Goal: Task Accomplishment & Management: Use online tool/utility

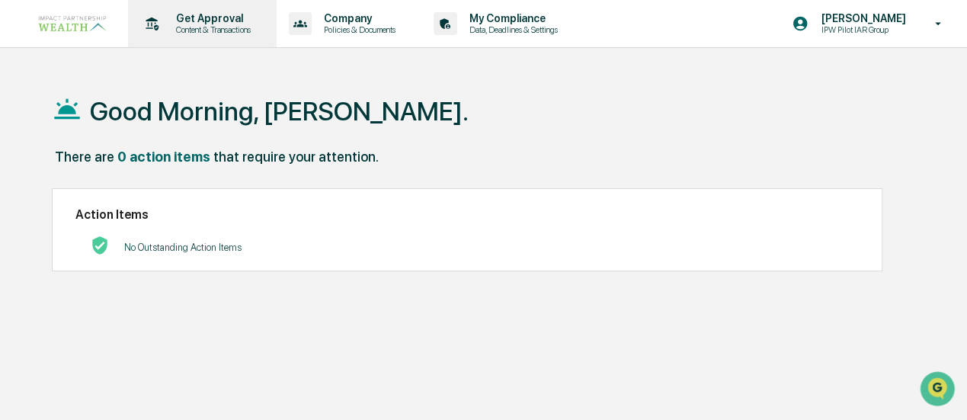
click at [207, 16] on p "Get Approval" at bounding box center [211, 18] width 94 height 12
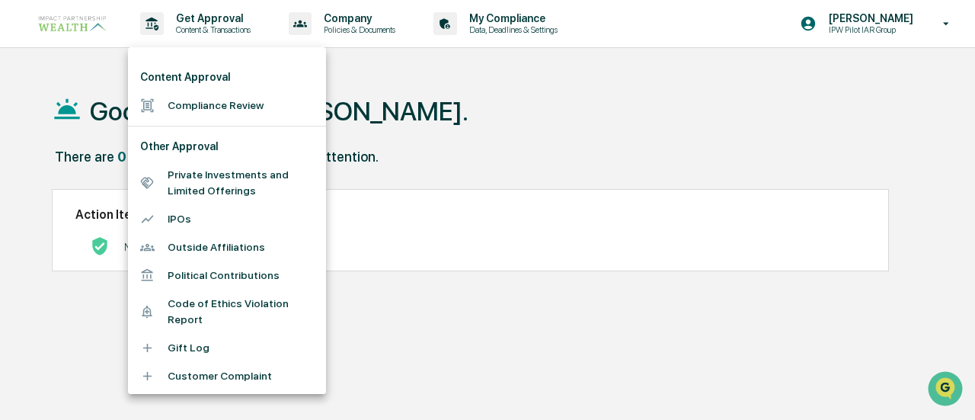
click at [187, 101] on li "Compliance Review" at bounding box center [227, 105] width 198 height 28
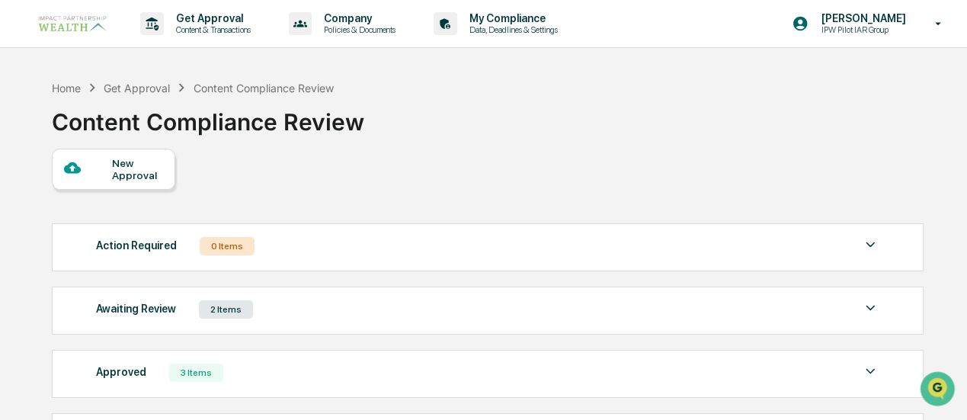
scroll to position [76, 0]
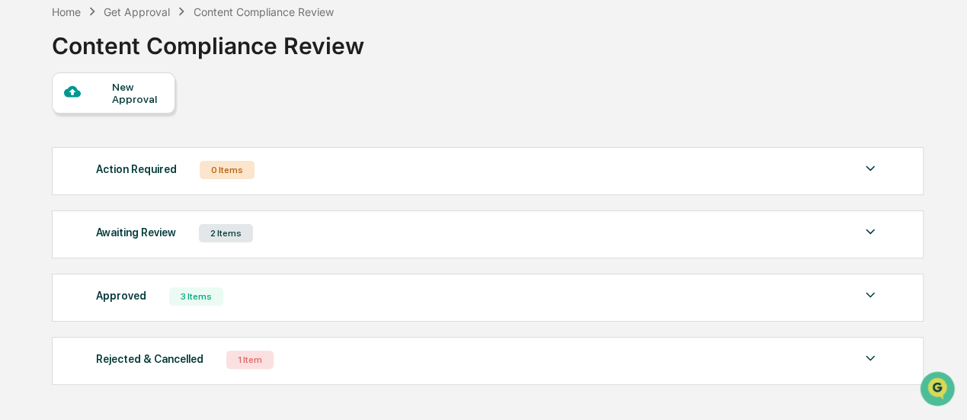
click at [212, 225] on div "2 Items" at bounding box center [226, 233] width 54 height 18
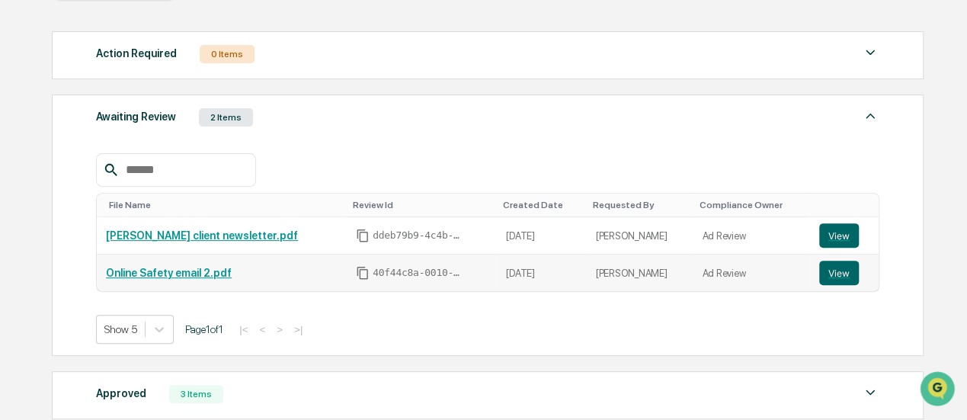
scroll to position [229, 0]
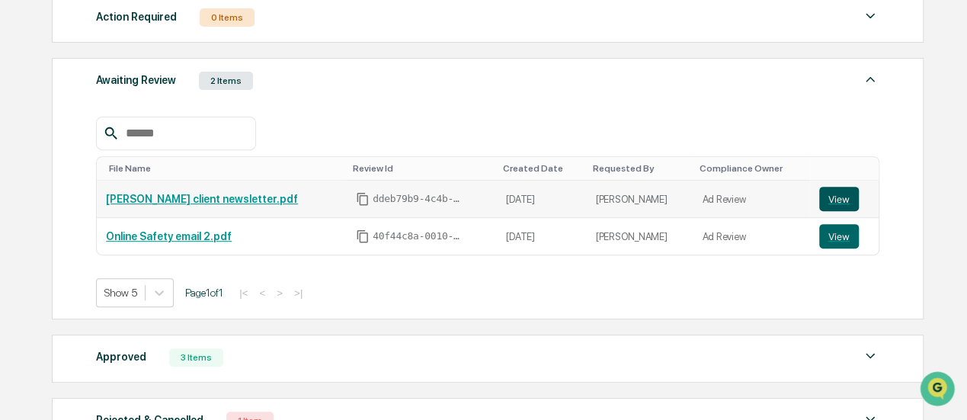
click at [834, 194] on button "View" at bounding box center [839, 199] width 40 height 24
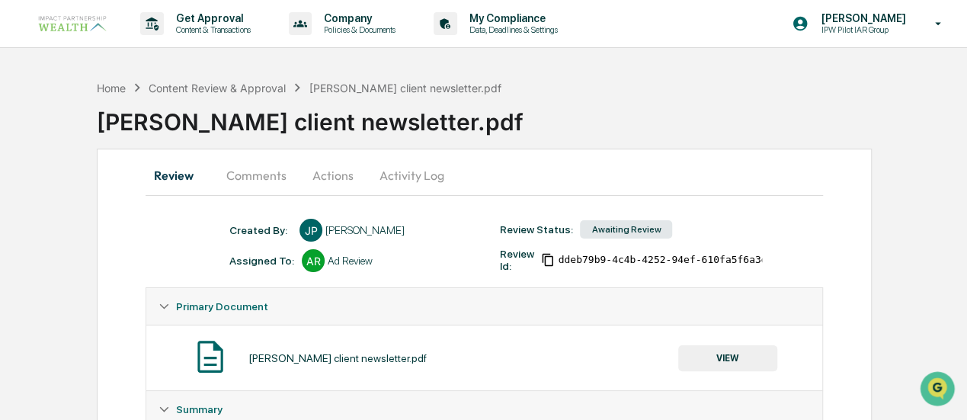
click at [439, 168] on button "Activity Log" at bounding box center [411, 175] width 89 height 37
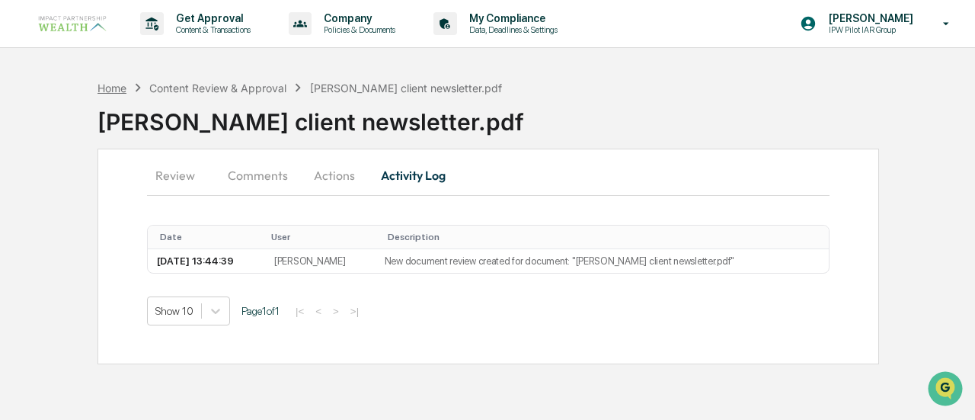
click at [99, 91] on div "Home" at bounding box center [112, 88] width 29 height 13
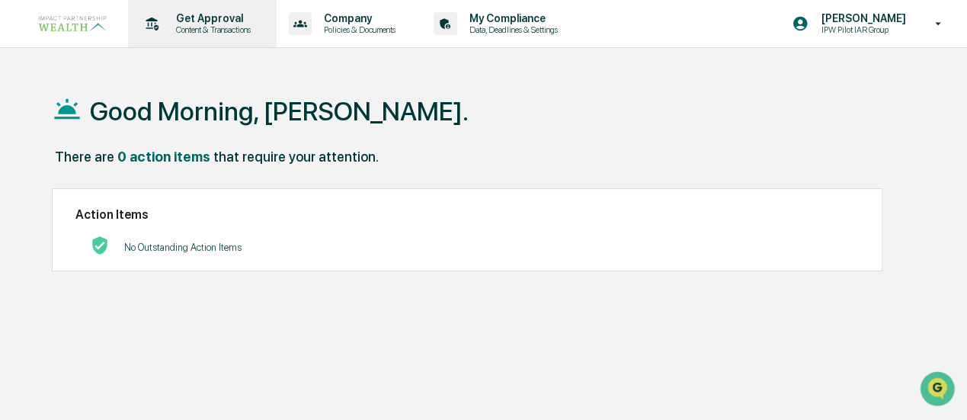
click at [180, 27] on p "Content & Transactions" at bounding box center [211, 29] width 94 height 11
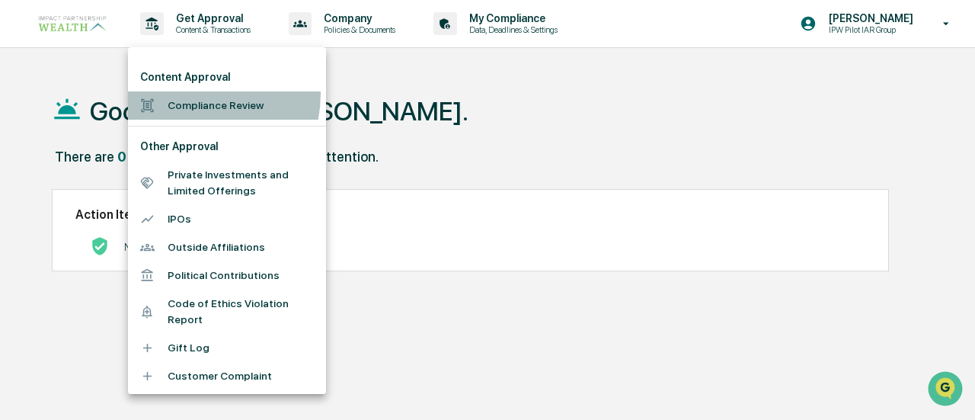
click at [183, 94] on li "Compliance Review" at bounding box center [227, 105] width 198 height 28
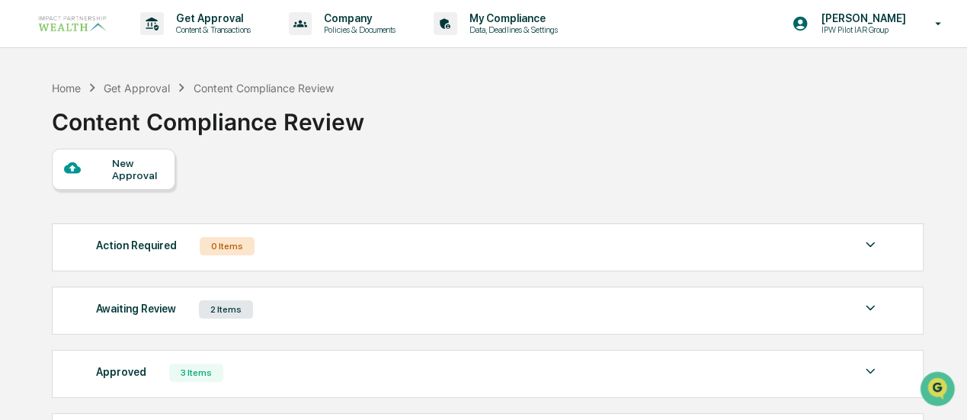
click at [280, 307] on div "Awaiting Review 2 Items" at bounding box center [487, 309] width 783 height 21
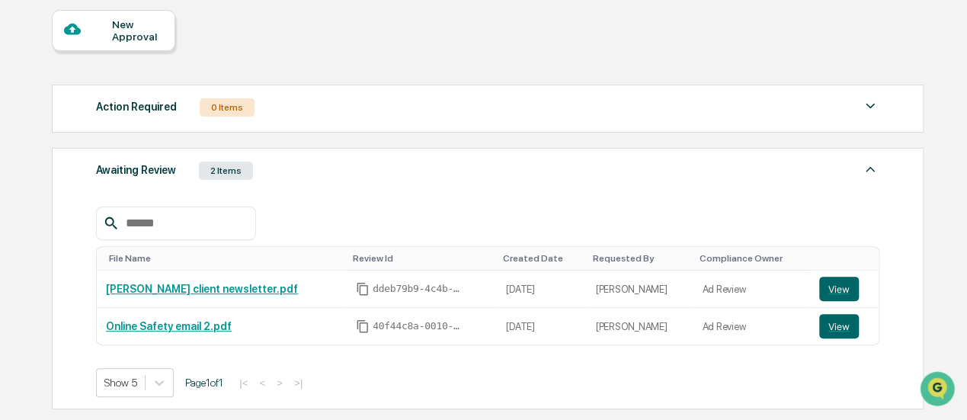
scroll to position [152, 0]
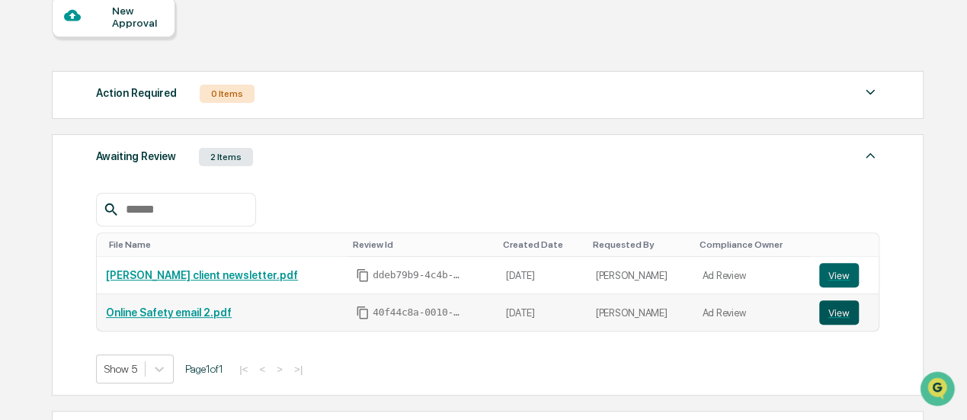
click at [829, 312] on button "View" at bounding box center [839, 312] width 40 height 24
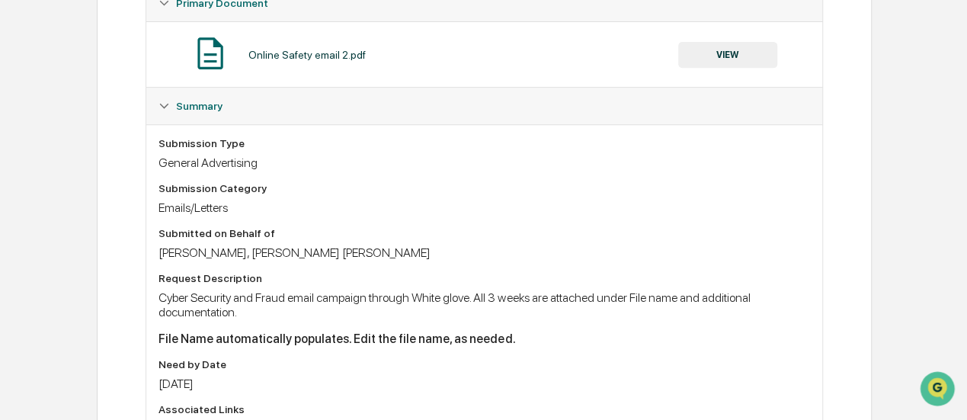
scroll to position [76, 0]
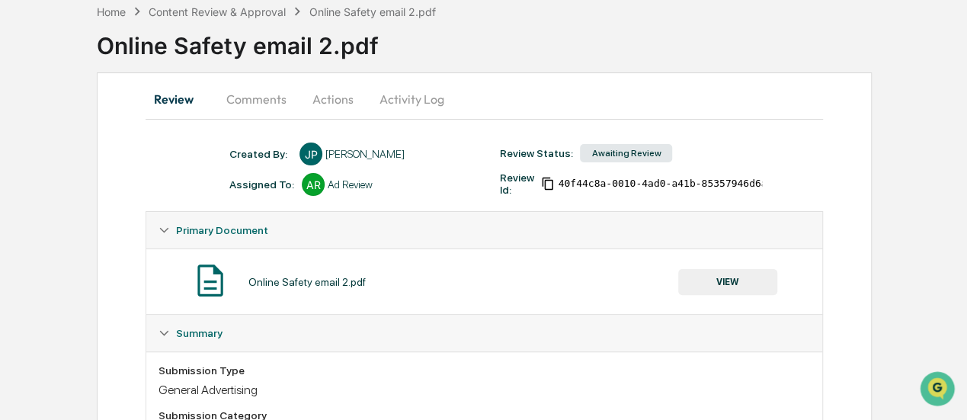
click at [733, 280] on button "VIEW" at bounding box center [727, 282] width 99 height 26
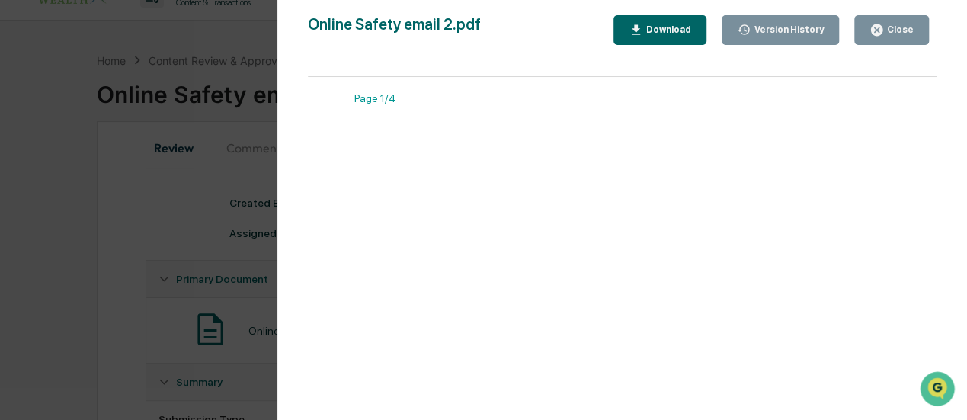
scroll to position [0, 0]
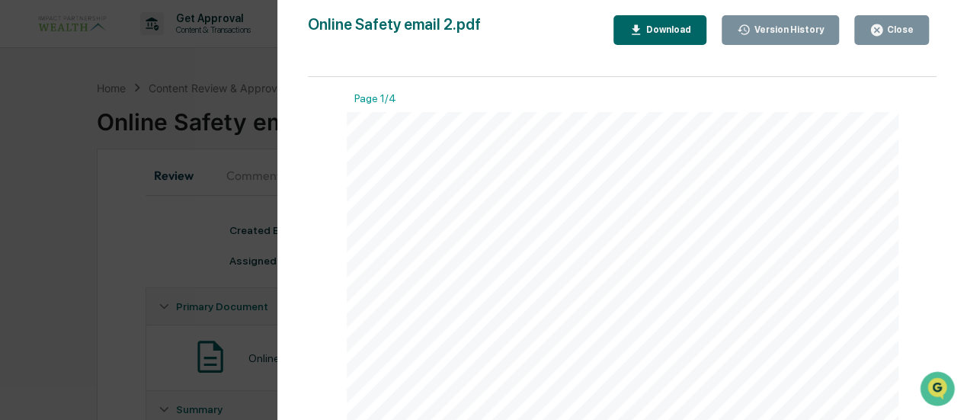
click at [895, 36] on div "Close" at bounding box center [892, 30] width 44 height 14
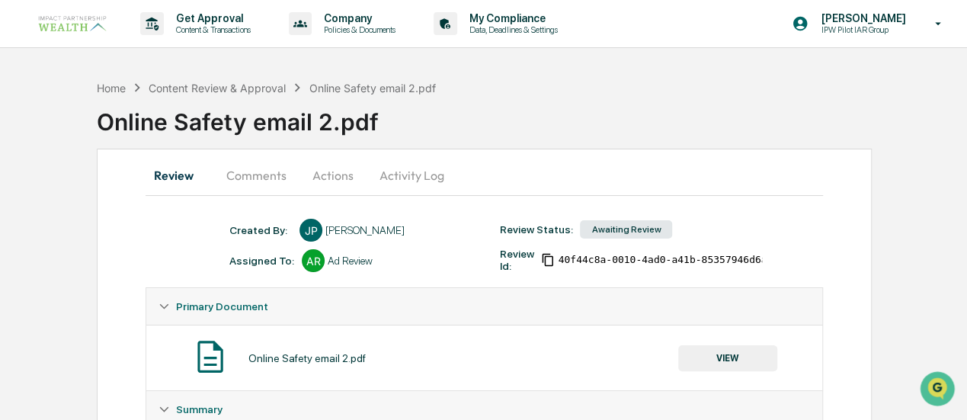
click at [395, 170] on button "Activity Log" at bounding box center [411, 175] width 89 height 37
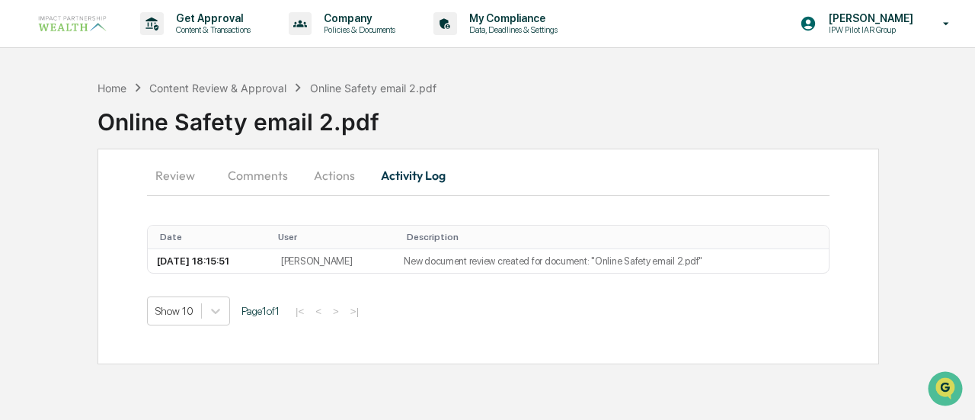
click at [339, 170] on button "Actions" at bounding box center [334, 175] width 69 height 37
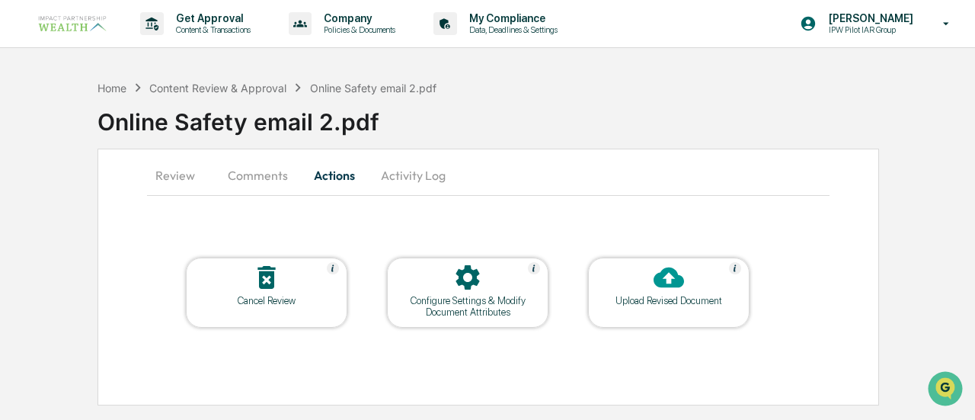
click at [340, 173] on button "Actions" at bounding box center [334, 175] width 69 height 37
click at [178, 175] on button "Review" at bounding box center [181, 175] width 69 height 37
